Goal: Information Seeking & Learning: Learn about a topic

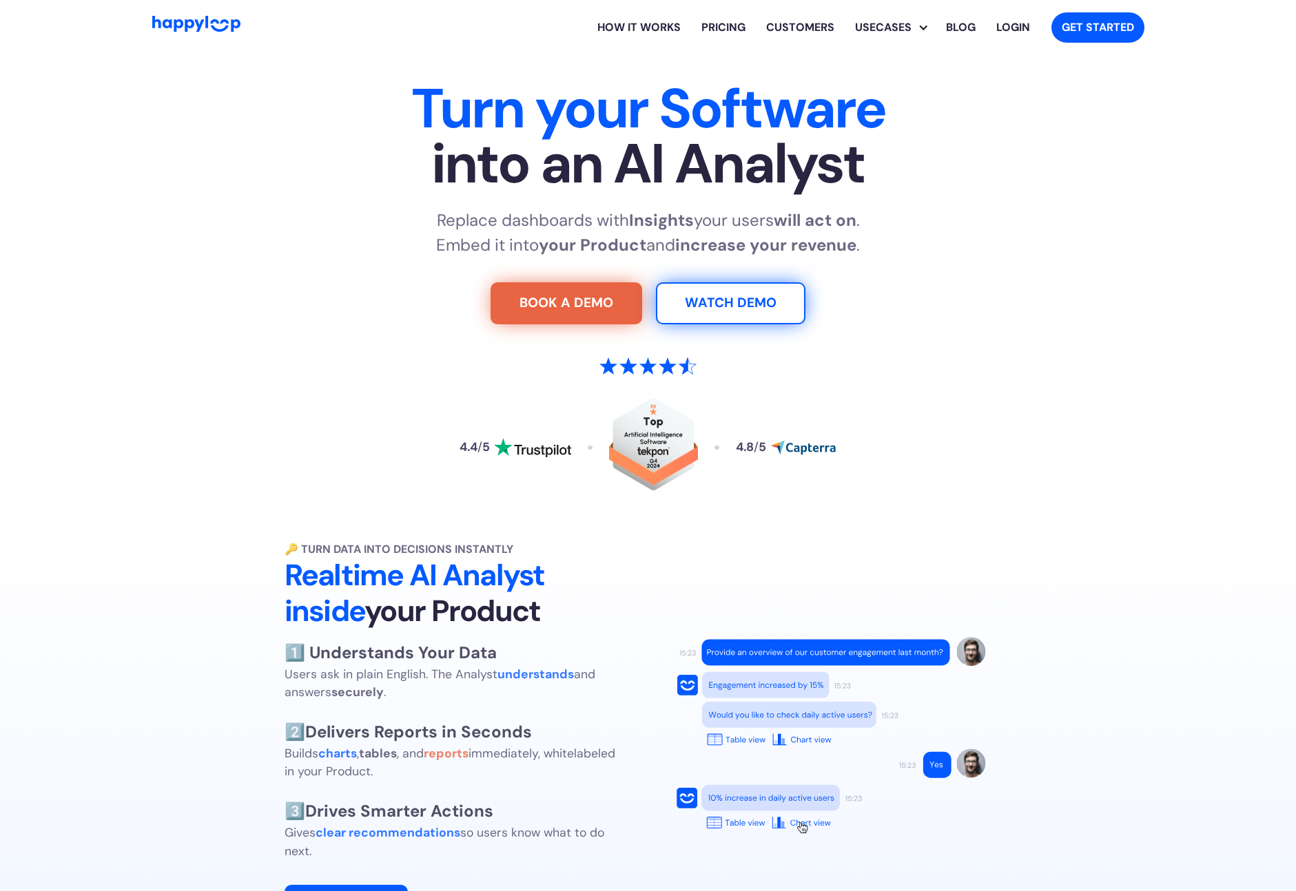
click at [636, 25] on link "How it works" at bounding box center [639, 28] width 104 height 44
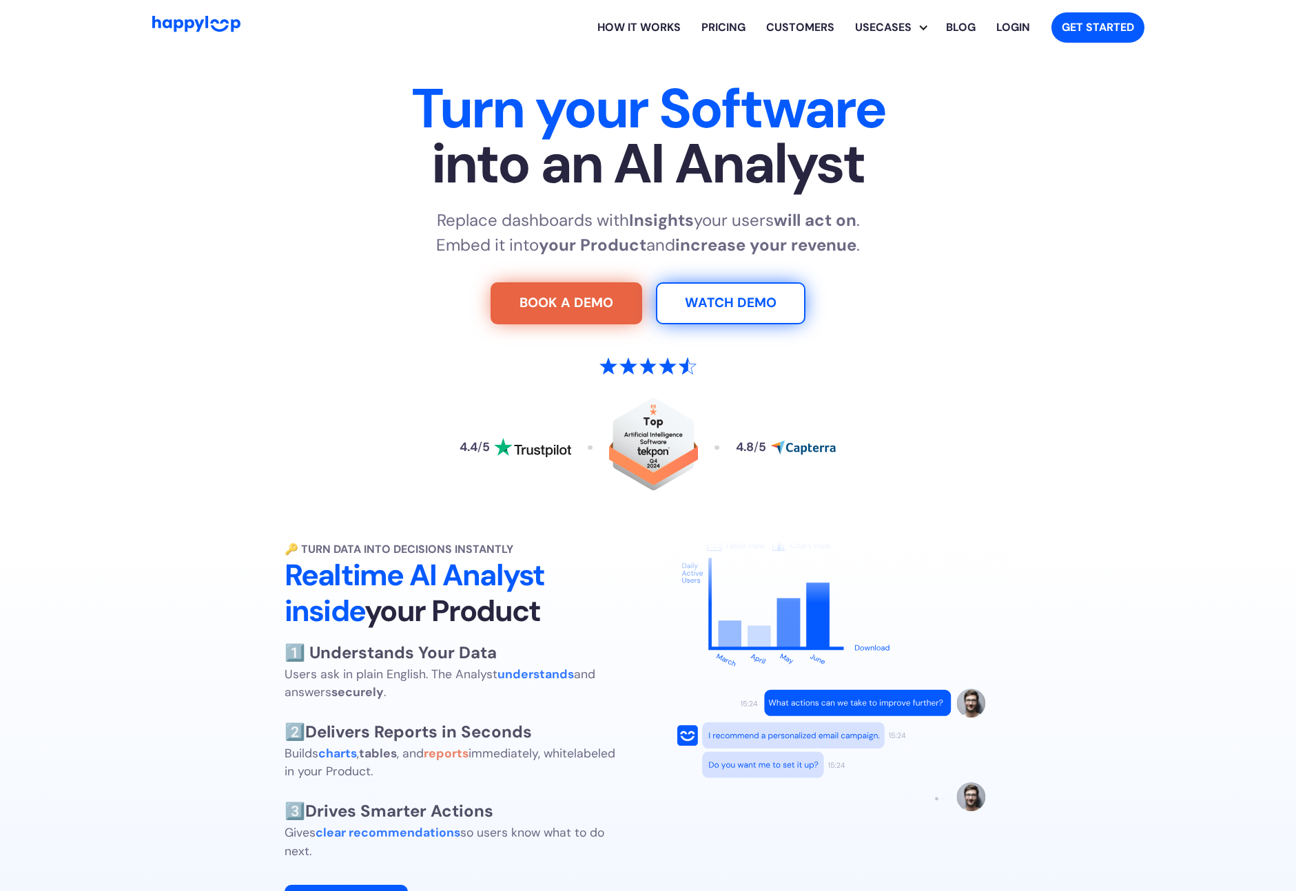
click at [723, 29] on link "Pricing" at bounding box center [723, 28] width 65 height 44
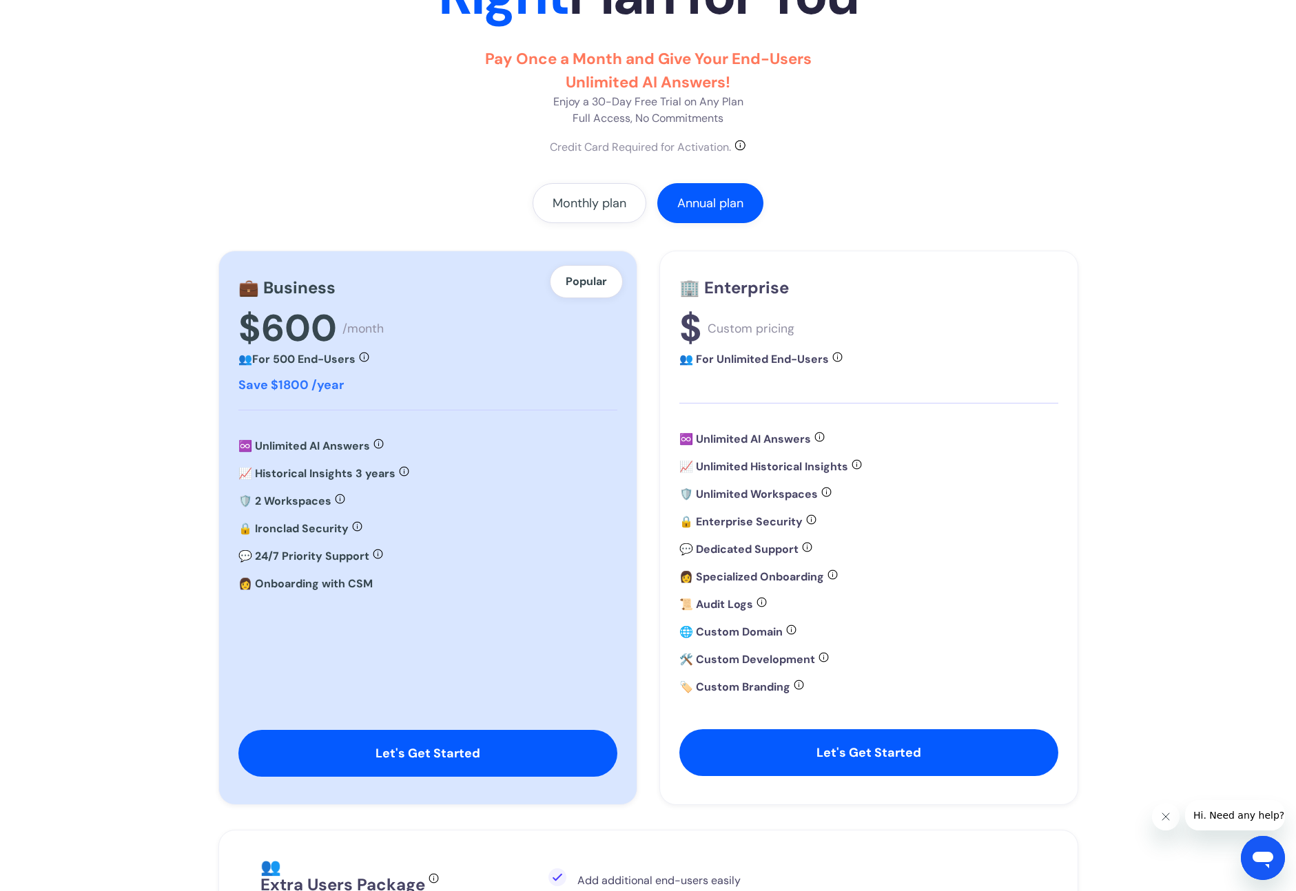
scroll to position [180, 0]
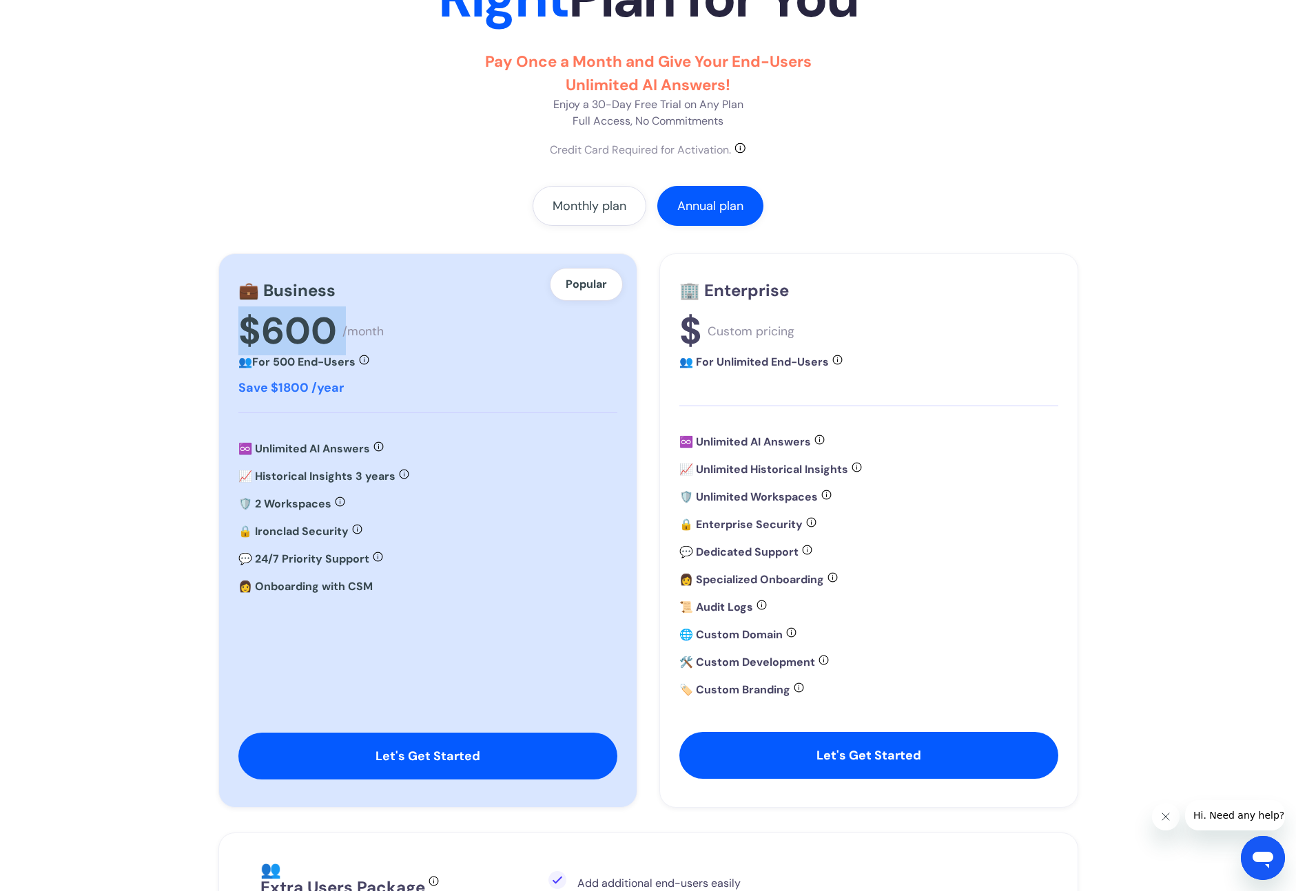
drag, startPoint x: 341, startPoint y: 328, endPoint x: 196, endPoint y: 327, distance: 145.3
click at [196, 328] on section "Pricing Choose the Right Plan for You Pay Once a Month and Give Your End-Users …" at bounding box center [648, 486] width 1296 height 1222
click at [585, 202] on div "Monthly plan" at bounding box center [589, 206] width 74 height 14
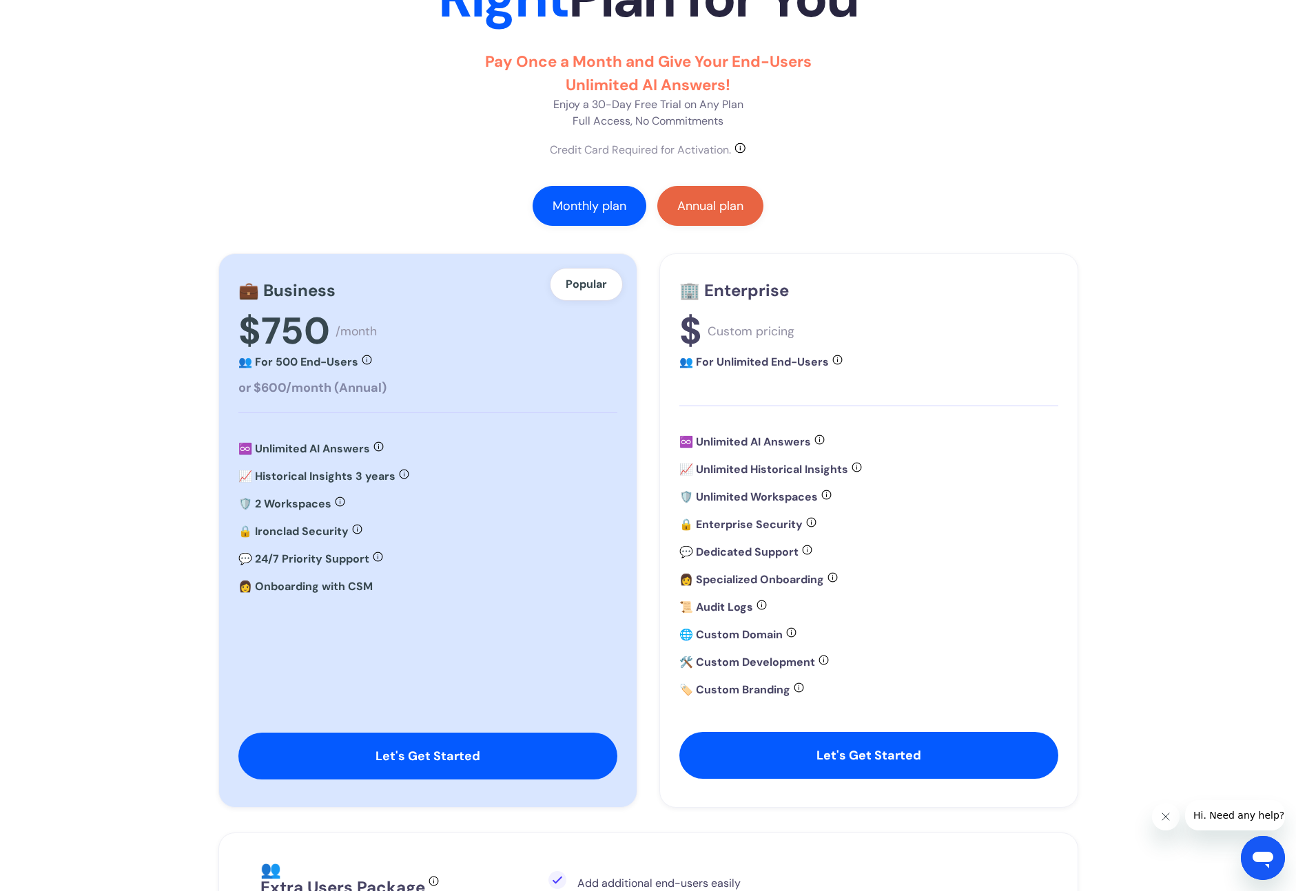
click at [720, 200] on div "Annual plan" at bounding box center [710, 206] width 66 height 14
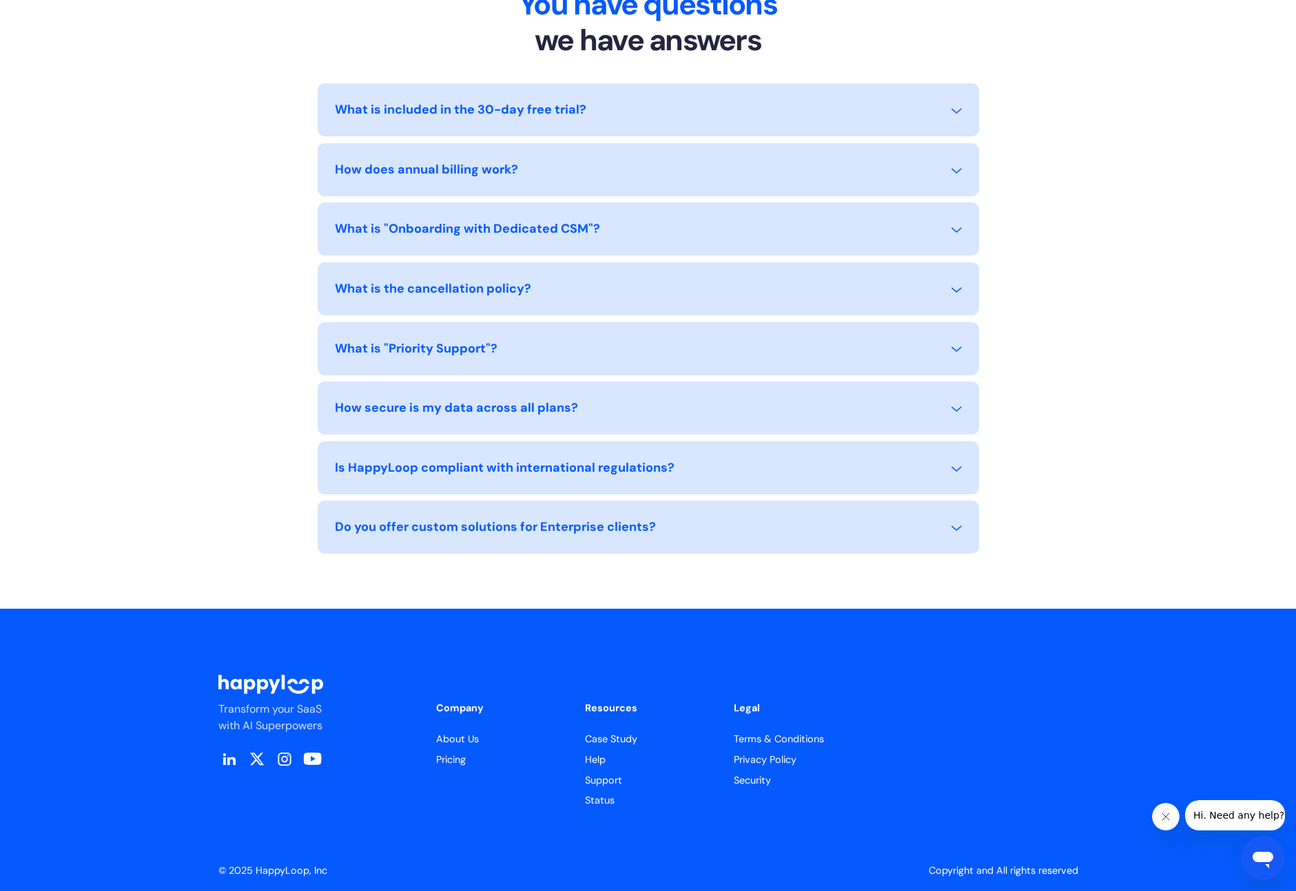
scroll to position [1299, 0]
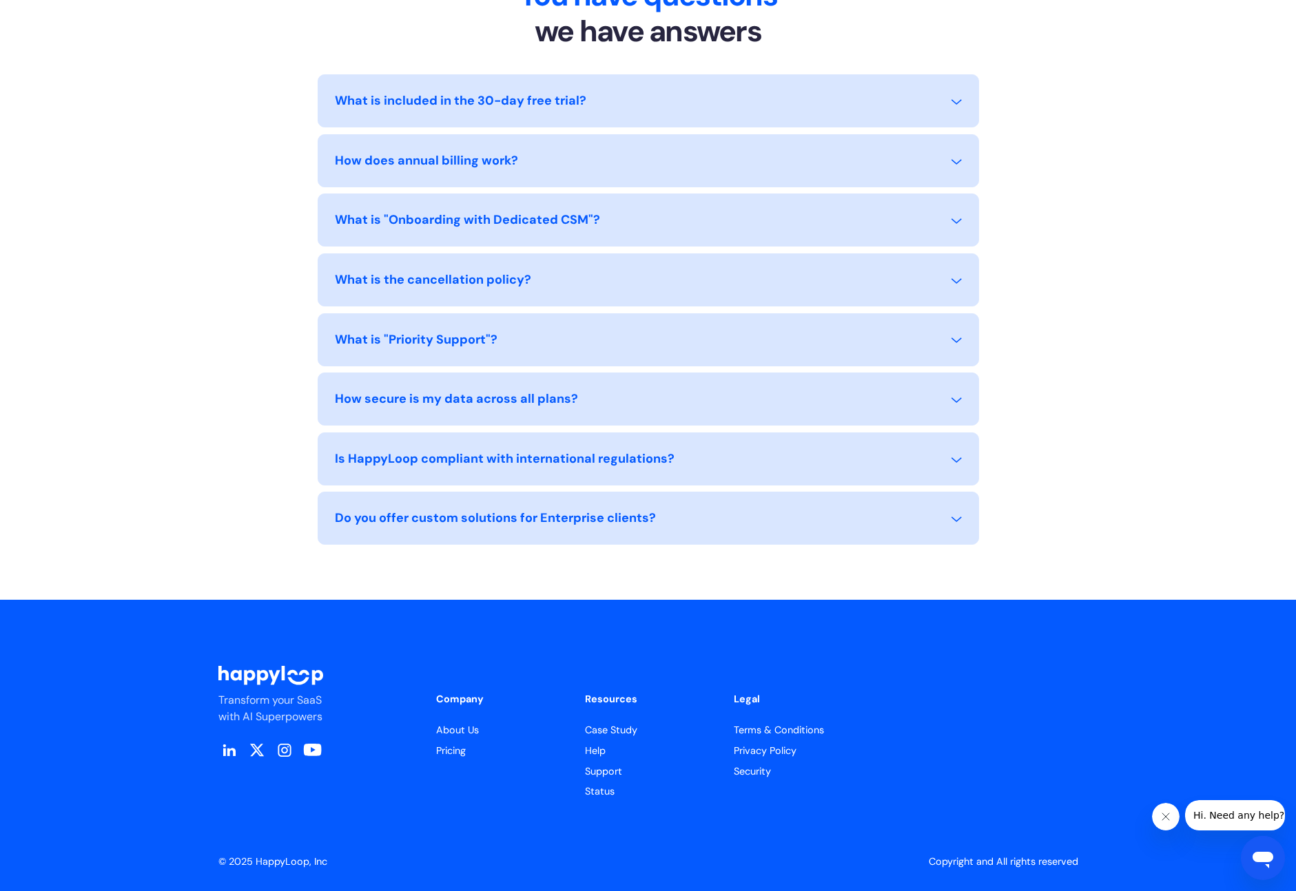
click at [457, 727] on link "About Us" at bounding box center [499, 730] width 127 height 15
